Goal: Register for event/course

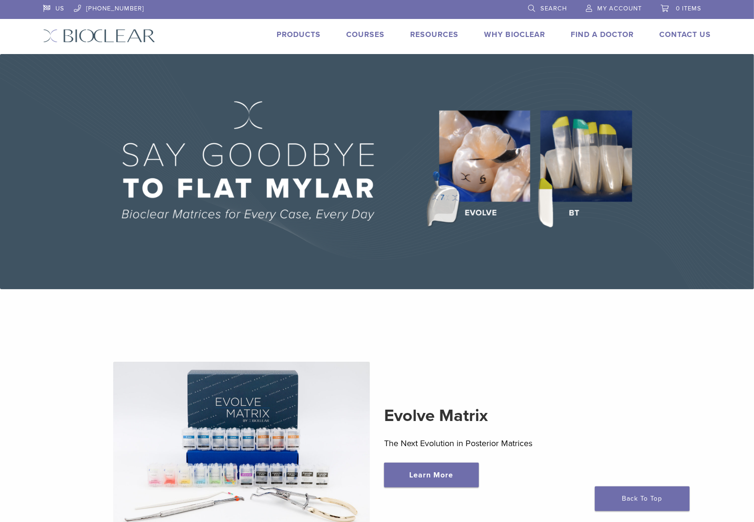
click at [359, 32] on link "Courses" at bounding box center [365, 34] width 38 height 9
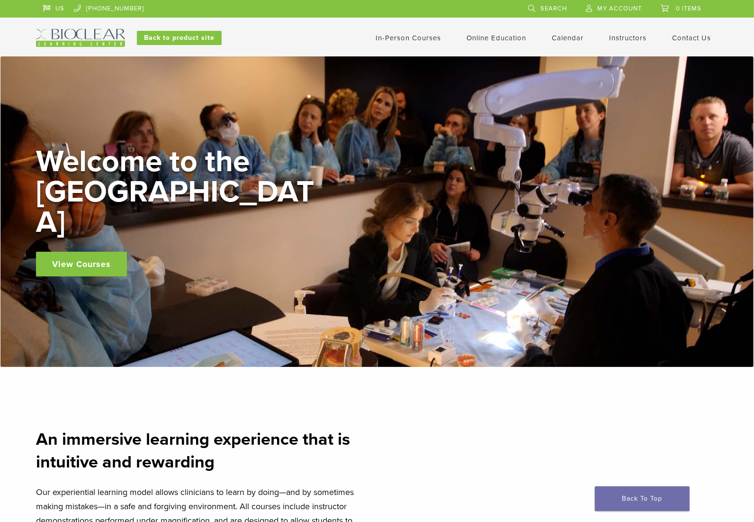
click at [402, 45] on div "In-Person Courses Online Education Interactive Self Guided Calendar Instructors…" at bounding box center [470, 38] width 511 height 18
click at [403, 38] on link "In-Person Courses" at bounding box center [408, 38] width 65 height 9
click at [415, 36] on link "In-Person Courses" at bounding box center [408, 38] width 65 height 9
